Goal: Information Seeking & Learning: Learn about a topic

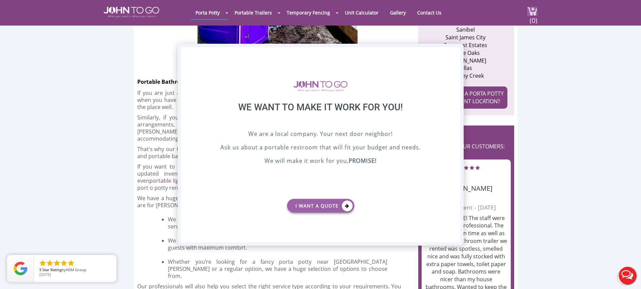
click at [456, 50] on div "X" at bounding box center [454, 52] width 10 height 11
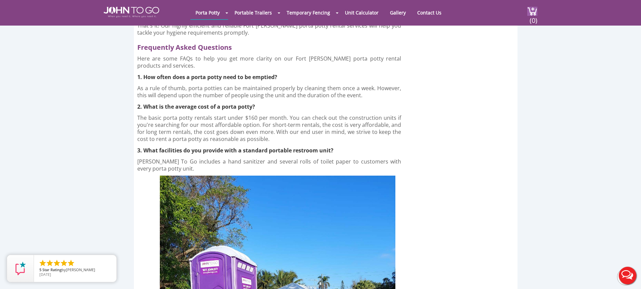
scroll to position [2051, 0]
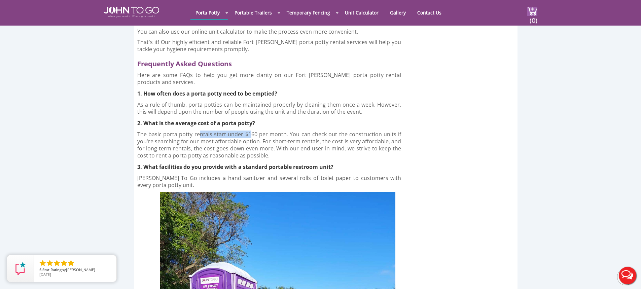
drag, startPoint x: 252, startPoint y: 85, endPoint x: 198, endPoint y: 86, distance: 53.5
click at [198, 131] on p "The basic porta potty rentals start under $160 per month. You can check out the…" at bounding box center [269, 145] width 264 height 28
click at [157, 131] on p "The basic porta potty rentals start under $160 per month. You can check out the…" at bounding box center [269, 145] width 264 height 28
drag, startPoint x: 138, startPoint y: 83, endPoint x: 325, endPoint y: 82, distance: 187.0
click at [325, 131] on p "The basic porta potty rentals start under $160 per month. You can check out the…" at bounding box center [269, 145] width 264 height 28
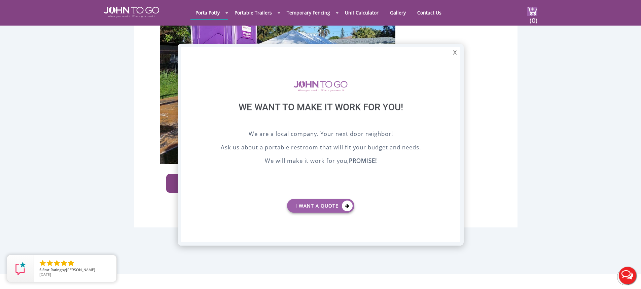
scroll to position [0, 0]
